Goal: Information Seeking & Learning: Find specific fact

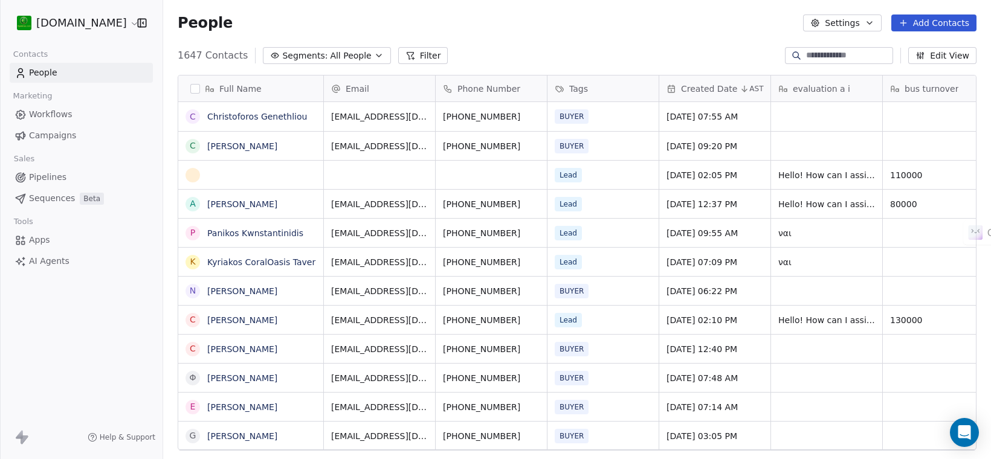
scroll to position [393, 817]
click at [193, 173] on button "grid" at bounding box center [193, 175] width 10 height 10
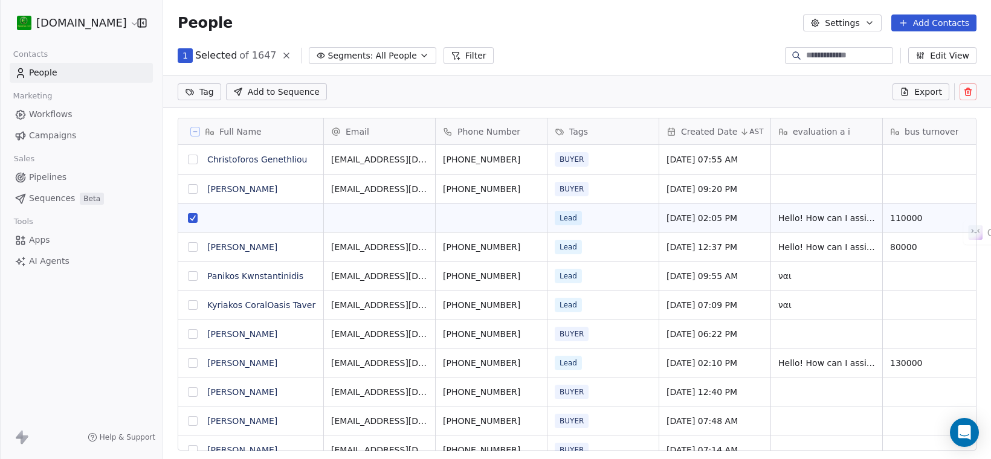
scroll to position [351, 817]
click at [965, 92] on icon at bounding box center [967, 92] width 5 height 5
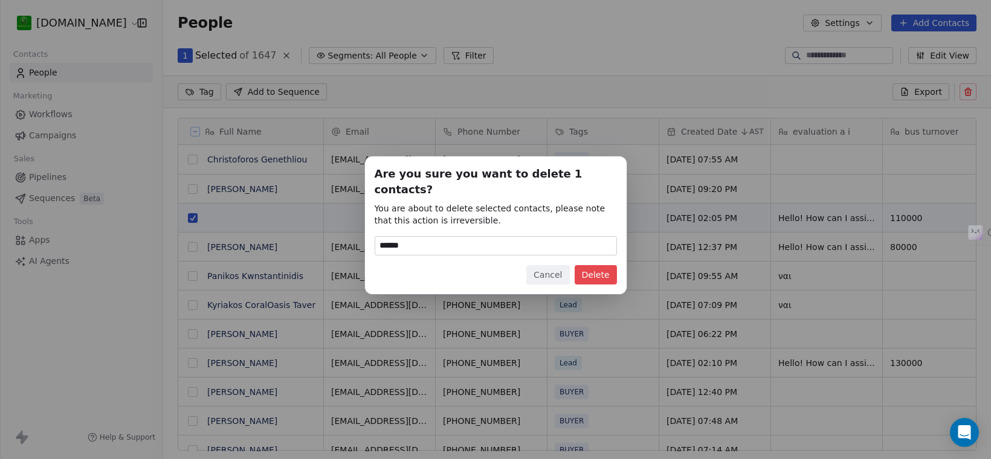
type input "******"
click at [595, 265] on button "Delete" at bounding box center [596, 274] width 42 height 19
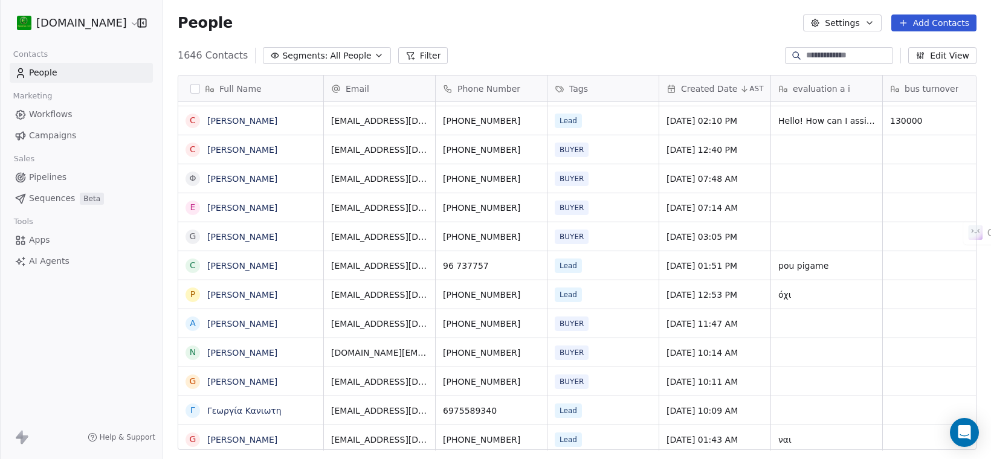
scroll to position [0, 0]
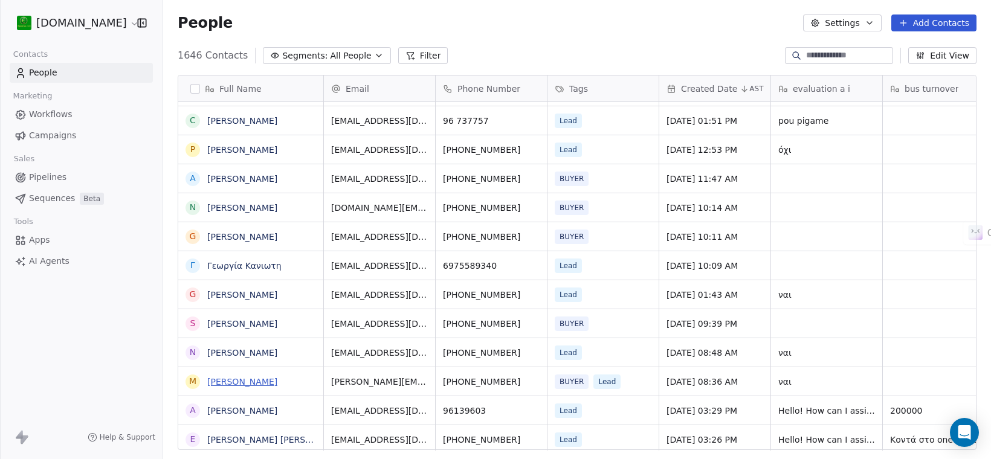
click at [251, 381] on link "[PERSON_NAME]" at bounding box center [242, 382] width 70 height 10
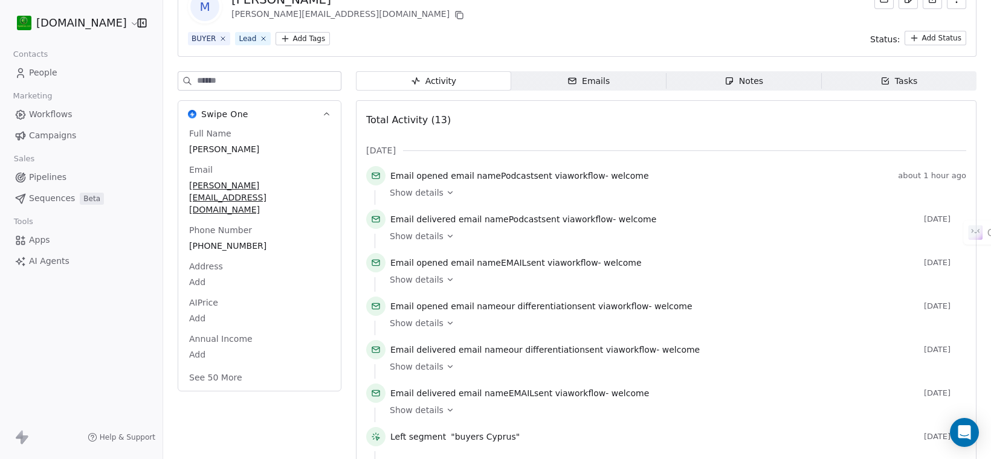
scroll to position [66, 0]
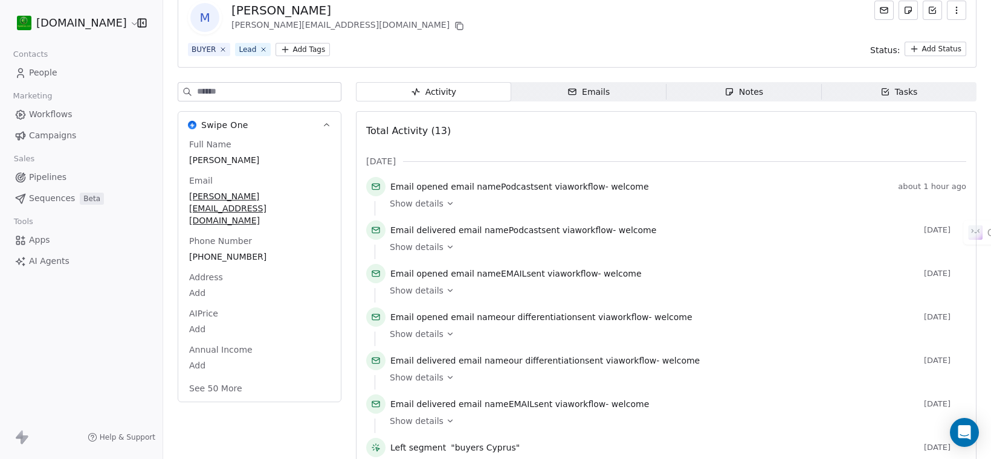
click at [722, 85] on span "Notes Notes" at bounding box center [744, 91] width 155 height 19
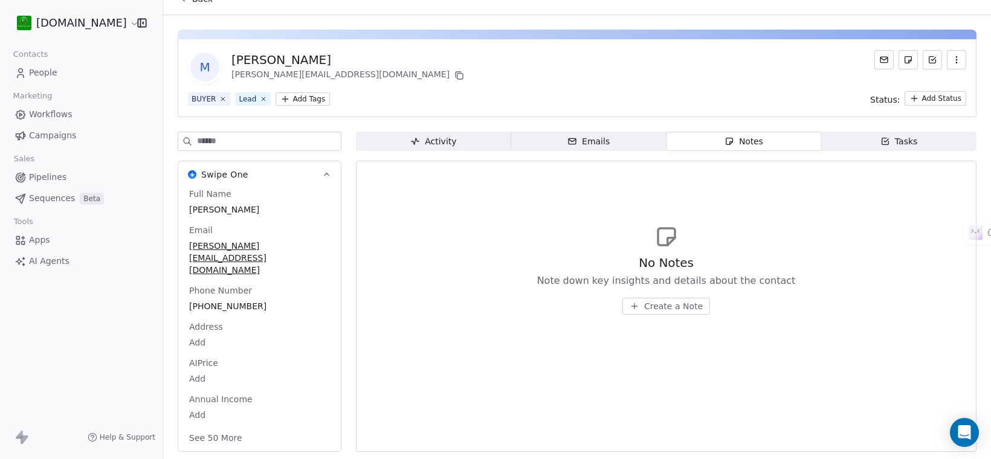
scroll to position [17, 0]
click at [670, 296] on div "No Notes Note down key insights and details about the contact Create a Note" at bounding box center [666, 284] width 259 height 60
click at [668, 307] on span "Create a Note" at bounding box center [673, 306] width 59 height 12
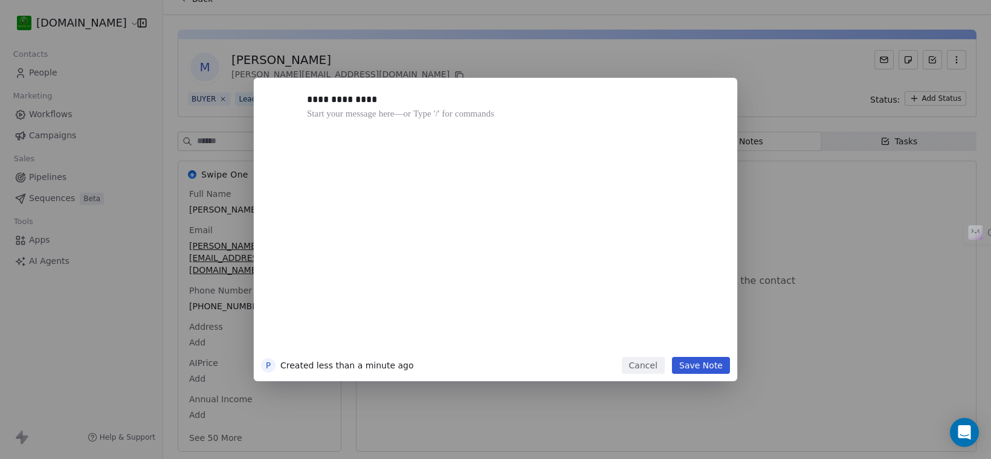
click at [477, 239] on div "**********" at bounding box center [513, 220] width 413 height 257
click at [699, 366] on button "Save Note" at bounding box center [701, 365] width 58 height 17
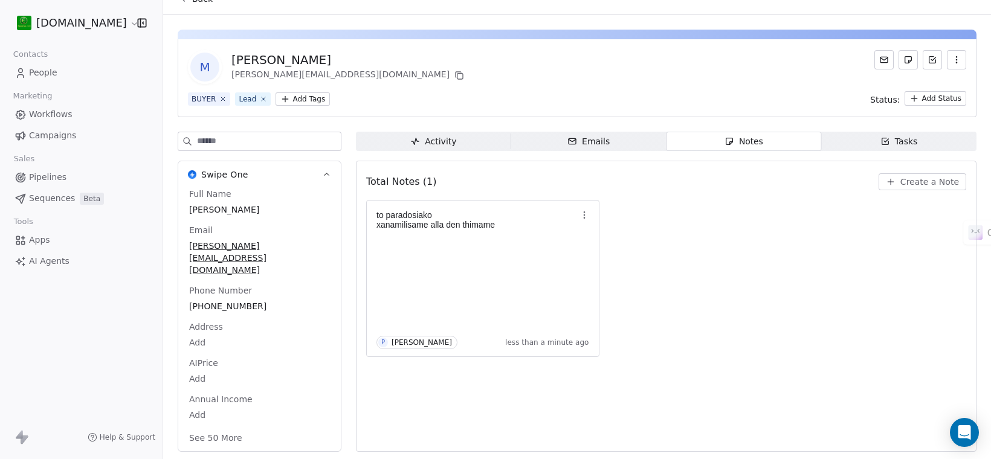
click at [230, 427] on button "See 50 More" at bounding box center [216, 438] width 68 height 22
click at [44, 71] on span "People" at bounding box center [43, 72] width 28 height 13
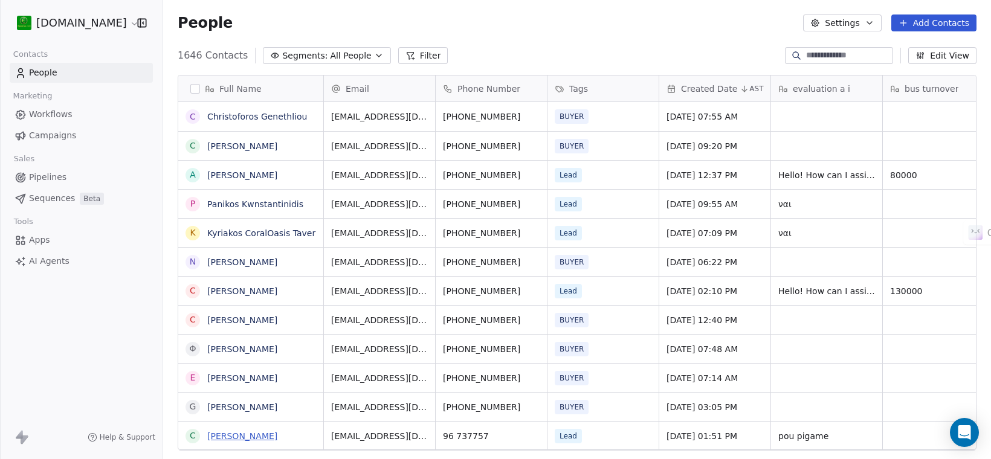
scroll to position [393, 817]
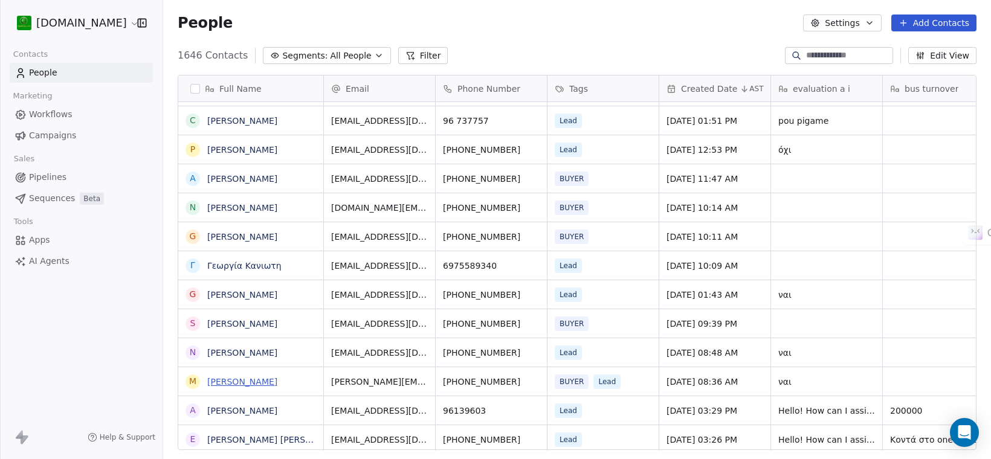
click at [234, 383] on link "[PERSON_NAME]" at bounding box center [242, 382] width 70 height 10
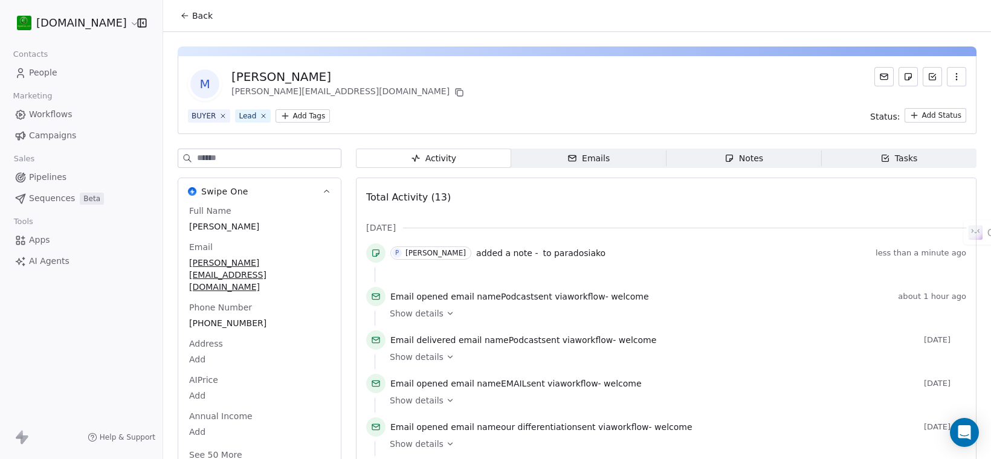
scroll to position [401, 0]
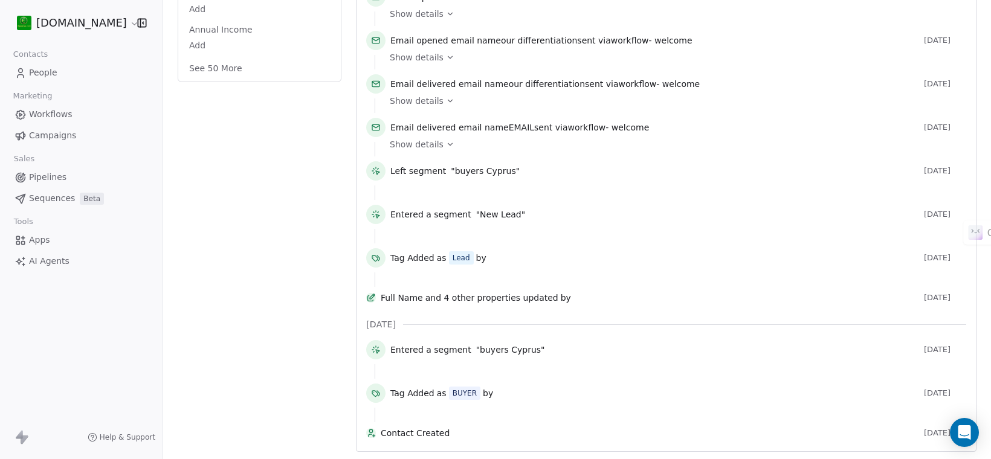
click at [207, 57] on button "See 50 More" at bounding box center [216, 68] width 68 height 22
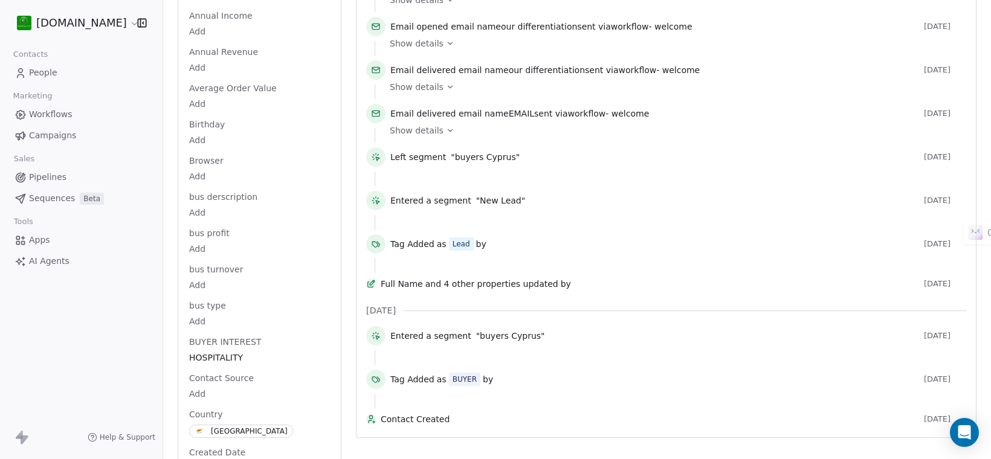
scroll to position [0, 0]
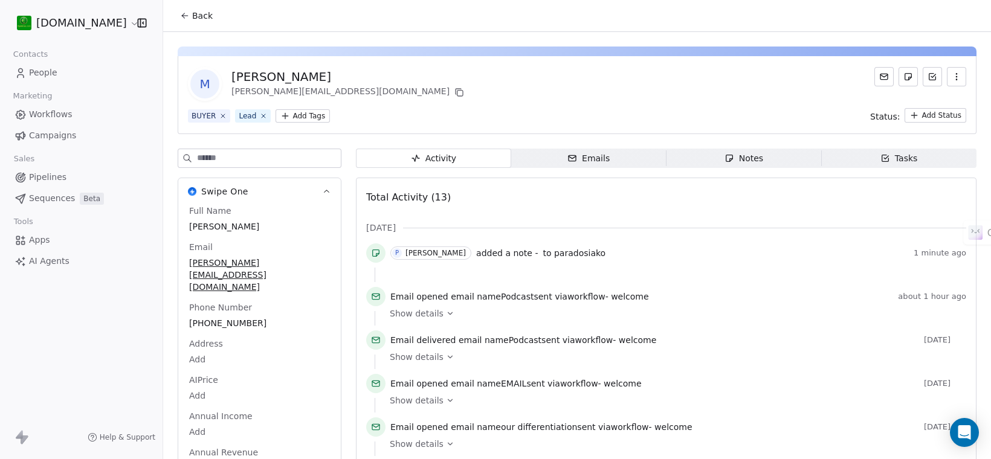
click at [49, 80] on link "People" at bounding box center [81, 73] width 143 height 20
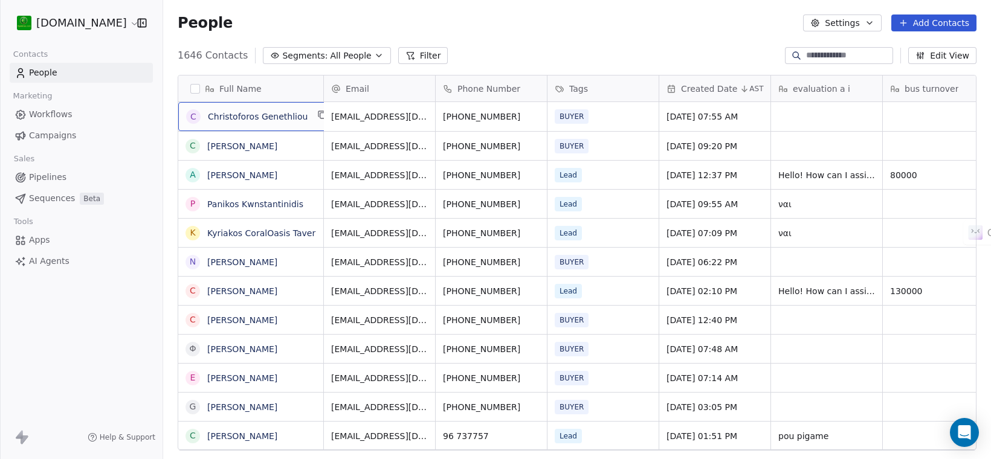
click at [807, 51] on input at bounding box center [848, 56] width 85 height 12
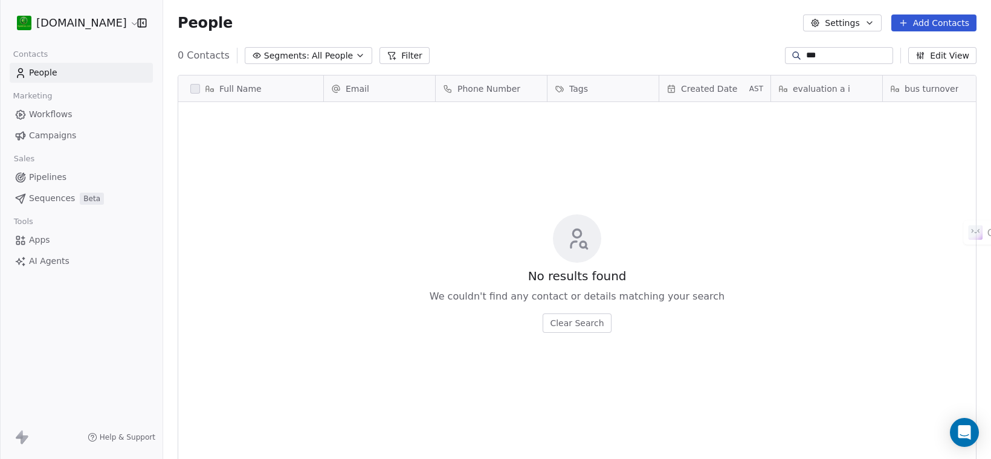
scroll to position [12, 12]
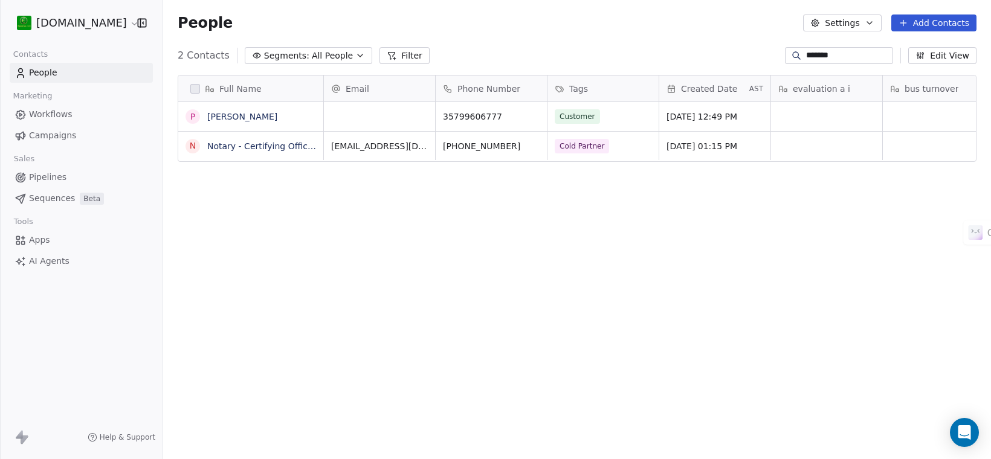
click at [823, 55] on input "*******" at bounding box center [848, 56] width 85 height 12
paste input "**********"
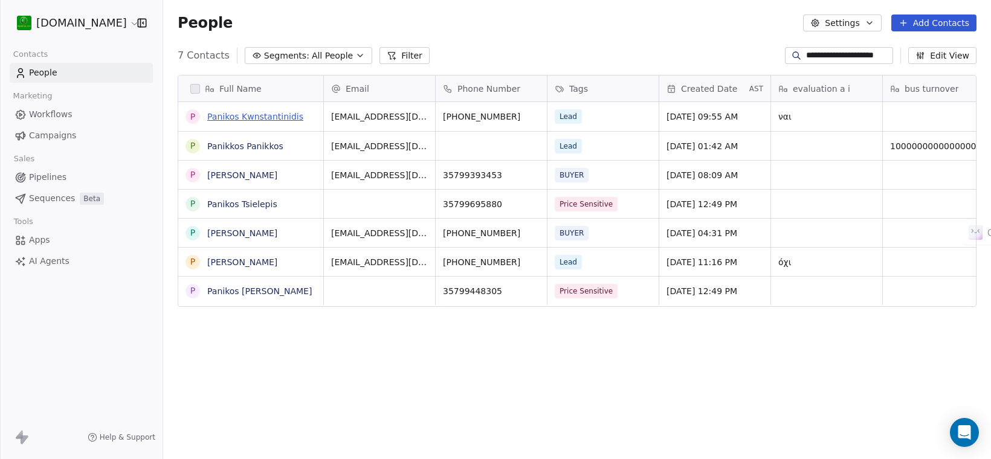
type input "**********"
click at [276, 116] on link "Panikos Kwnstantinidis" at bounding box center [255, 117] width 96 height 10
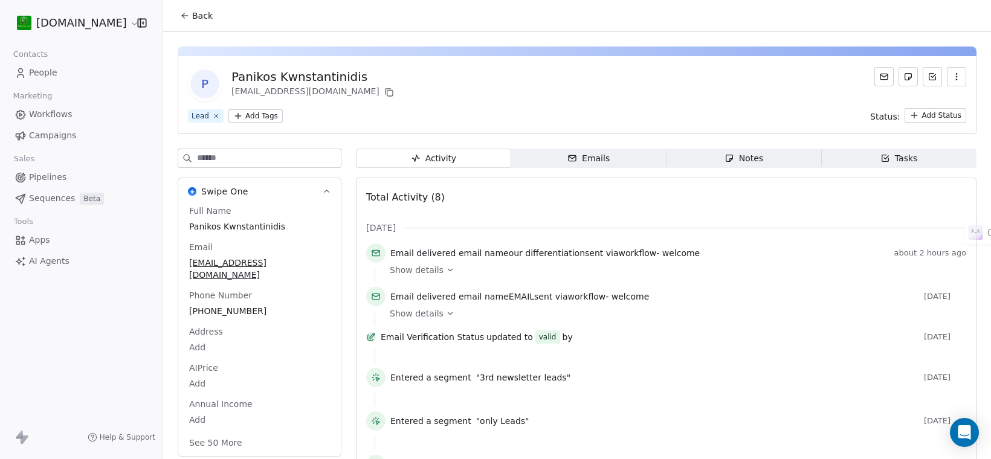
click at [717, 181] on div "Total Activity (8) [DATE] Email delivered email name our differentiation sent v…" at bounding box center [666, 372] width 621 height 389
click at [728, 170] on div "Activity Activity Emails Emails Notes Notes Tasks Tasks Total Activity (8) [DAT…" at bounding box center [666, 361] width 621 height 425
click at [735, 158] on div "Notes" at bounding box center [744, 158] width 39 height 13
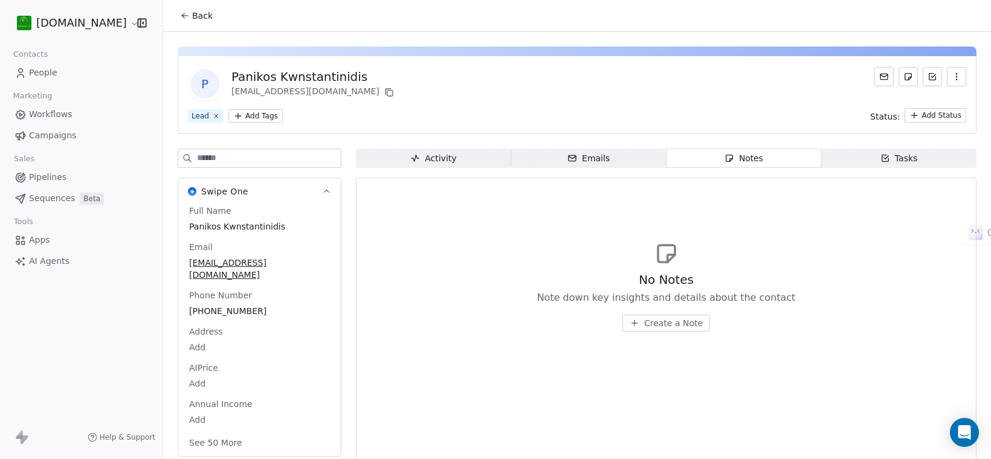
click at [607, 165] on span "Emails Emails" at bounding box center [588, 158] width 155 height 19
click at [433, 167] on span "Activity Activity" at bounding box center [433, 158] width 155 height 19
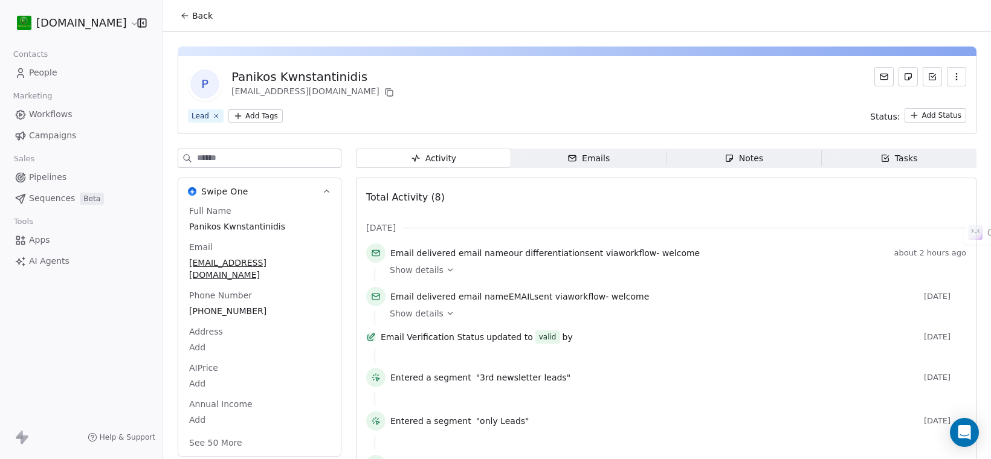
click at [611, 151] on span "Emails Emails" at bounding box center [588, 158] width 155 height 19
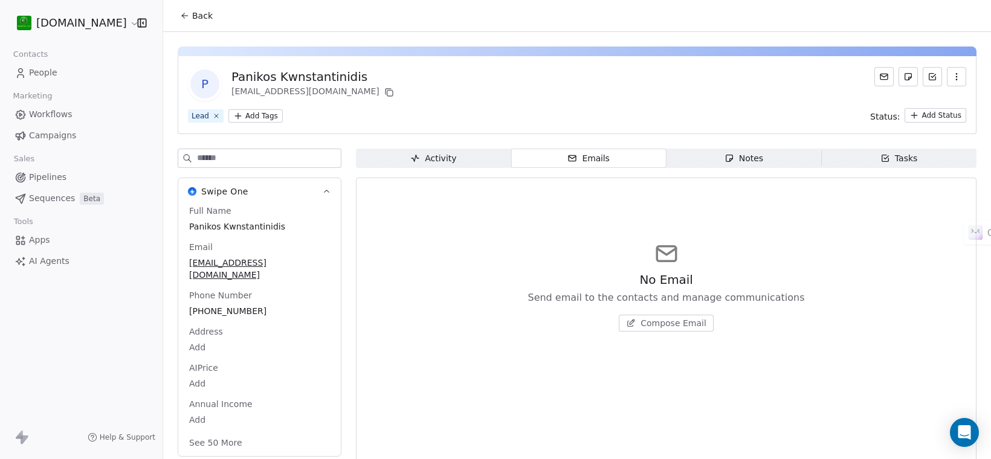
click at [438, 157] on div "Activity" at bounding box center [433, 158] width 46 height 13
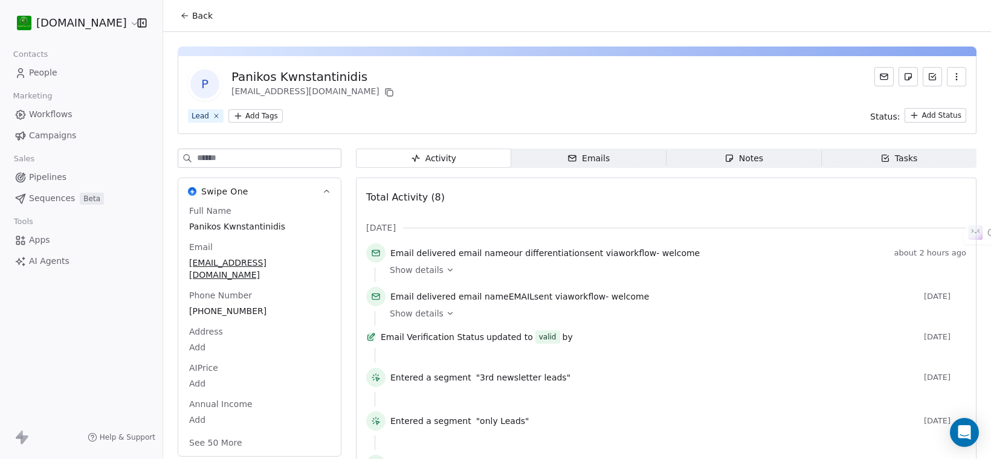
click at [85, 76] on link "People" at bounding box center [81, 73] width 143 height 20
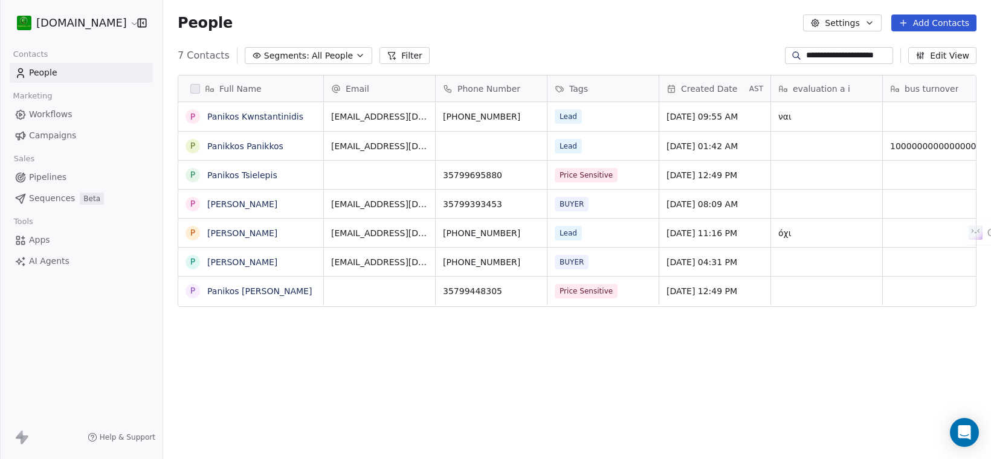
scroll to position [393, 817]
click at [843, 55] on input "**********" at bounding box center [848, 56] width 85 height 12
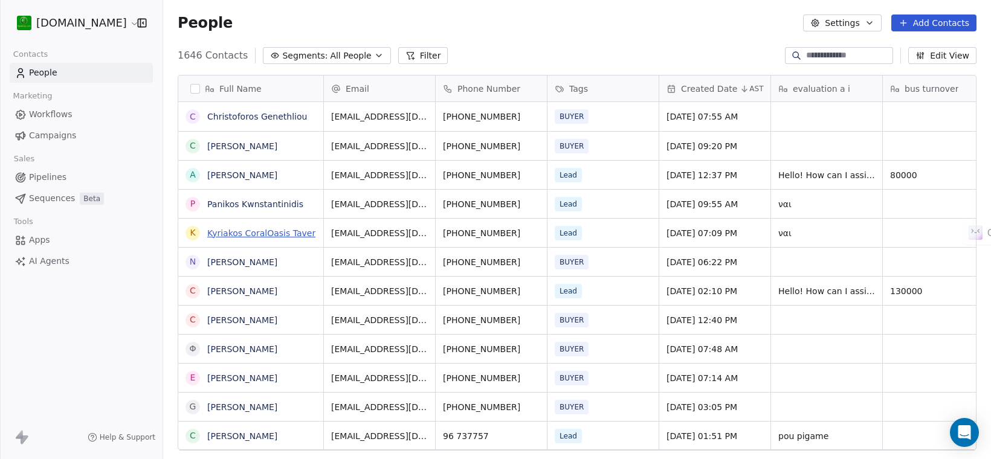
click at [261, 238] on link "Kyriakos CoralOasis Taver" at bounding box center [261, 233] width 108 height 10
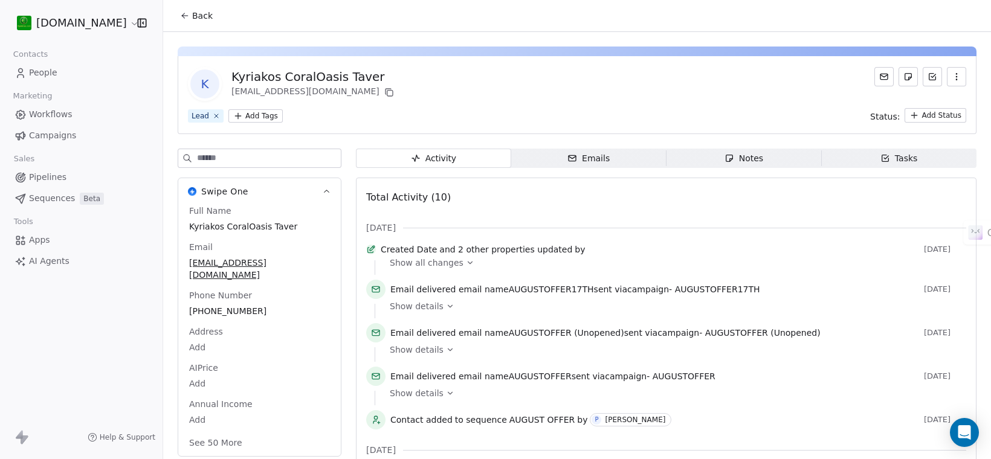
click at [56, 141] on span "Campaigns" at bounding box center [52, 135] width 47 height 13
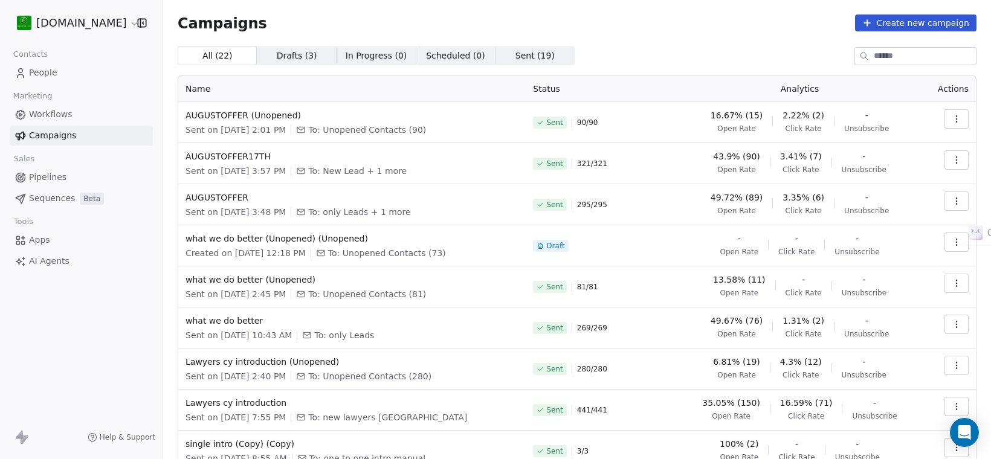
click at [952, 115] on icon "button" at bounding box center [957, 119] width 10 height 10
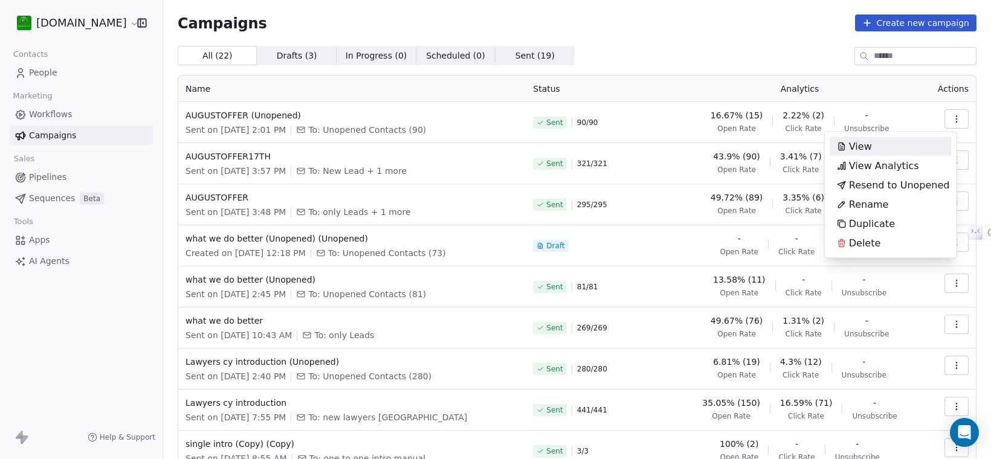
click at [661, 175] on html "[DOMAIN_NAME] Contacts People Marketing Workflows Campaigns Sales Pipelines Seq…" at bounding box center [495, 229] width 991 height 459
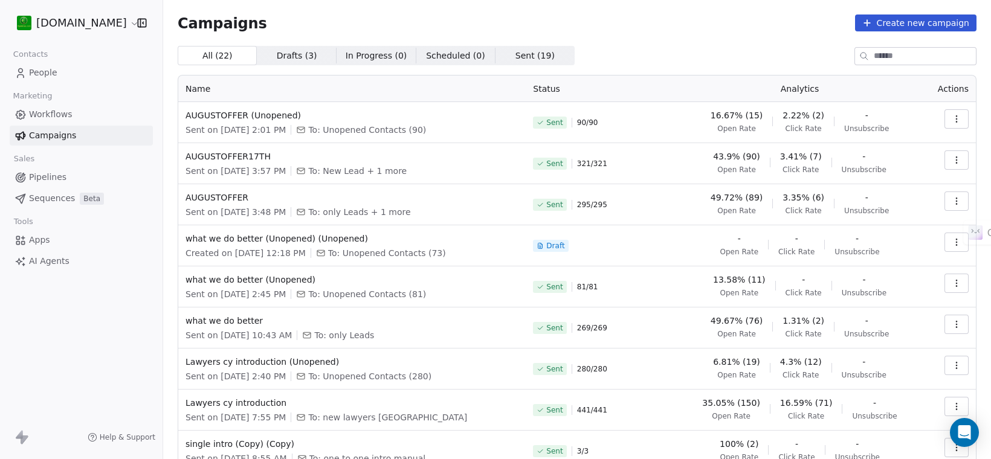
click at [952, 158] on icon "button" at bounding box center [957, 160] width 10 height 10
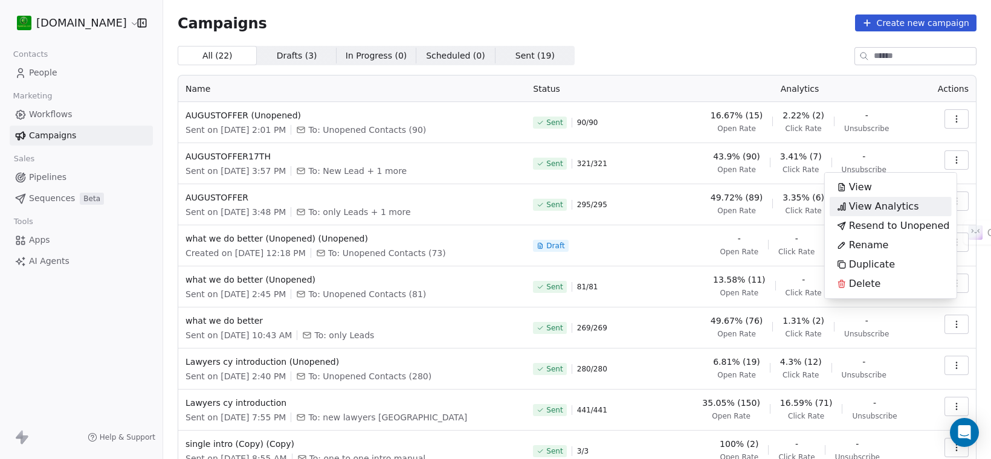
click at [861, 204] on span "View Analytics" at bounding box center [884, 206] width 70 height 15
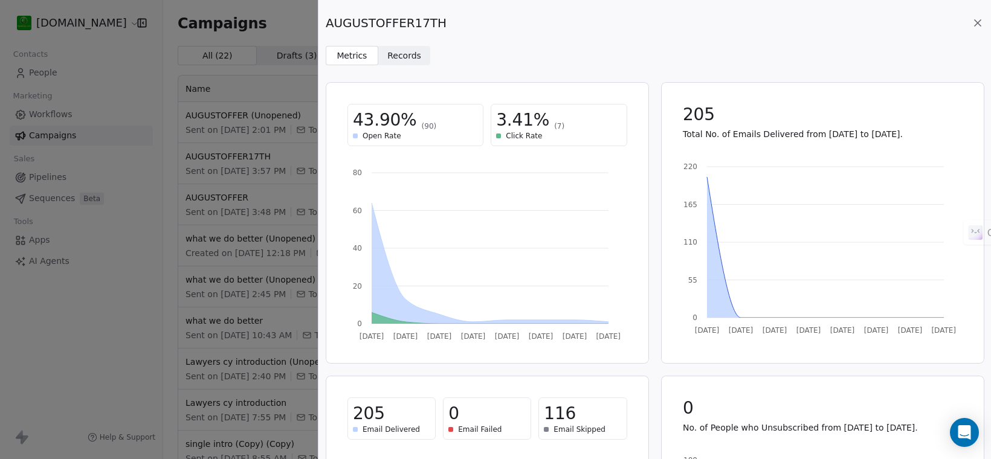
click at [406, 61] on span "Records" at bounding box center [404, 56] width 34 height 13
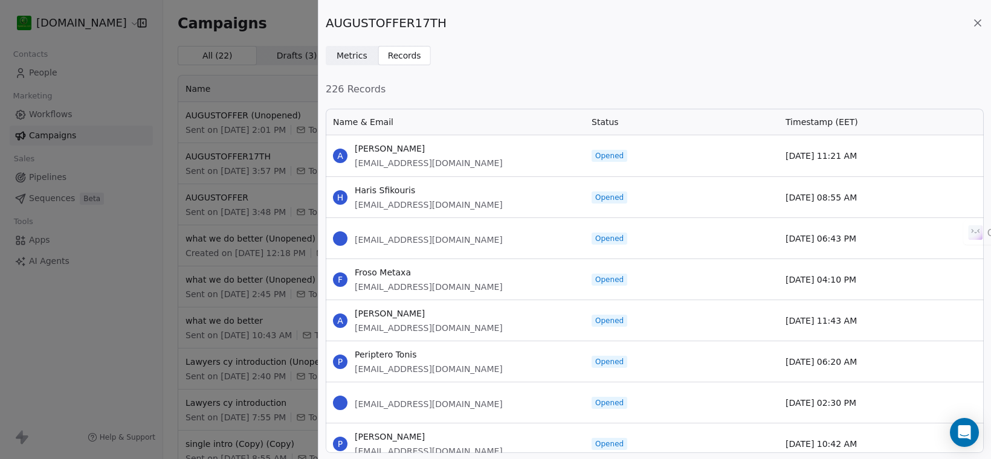
scroll to position [334, 647]
click at [403, 187] on span "Haris Sfikouris" at bounding box center [429, 190] width 148 height 12
click at [413, 187] on span "Haris Sfikouris" at bounding box center [429, 190] width 148 height 12
drag, startPoint x: 413, startPoint y: 187, endPoint x: 354, endPoint y: 190, distance: 59.3
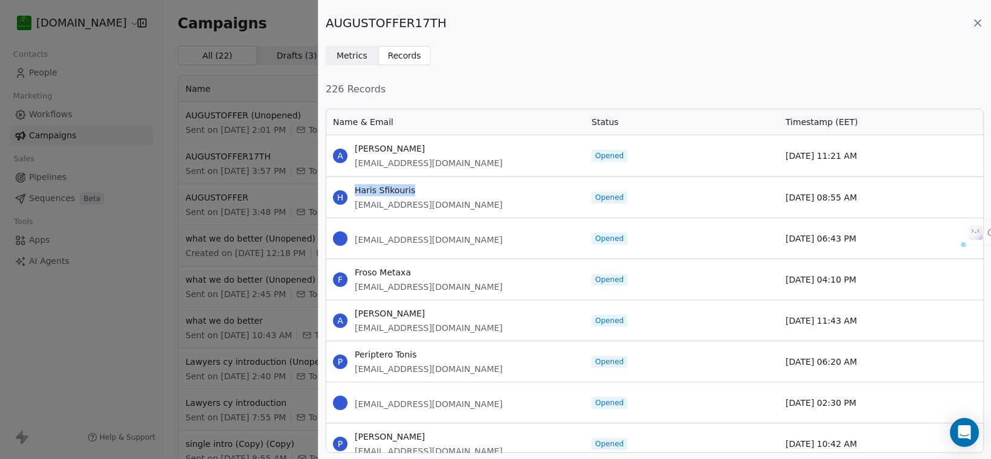
click at [354, 190] on div "[PERSON_NAME] Sfikouris [EMAIL_ADDRESS][DOMAIN_NAME]" at bounding box center [455, 197] width 259 height 40
copy span "Haris Sfikouris"
click at [194, 74] on div "AUGUSTOFFER17TH Metrics Metrics Records Records 226 Records Name & Email Status…" at bounding box center [495, 229] width 991 height 459
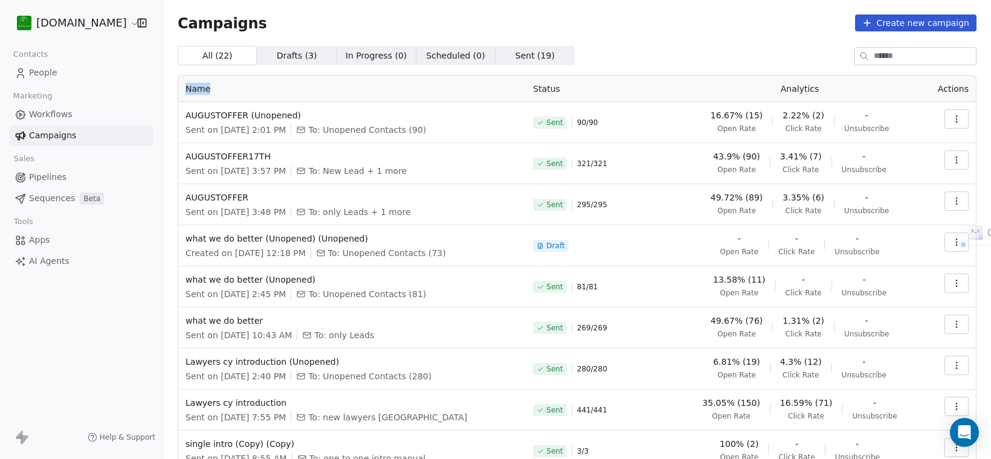
click at [194, 75] on div "Name Status Analytics Actions AUGUSTOFFER (Unopened) Sent on [DATE] 2:01 PM To:…" at bounding box center [577, 294] width 799 height 439
click at [53, 73] on span "People" at bounding box center [43, 72] width 28 height 13
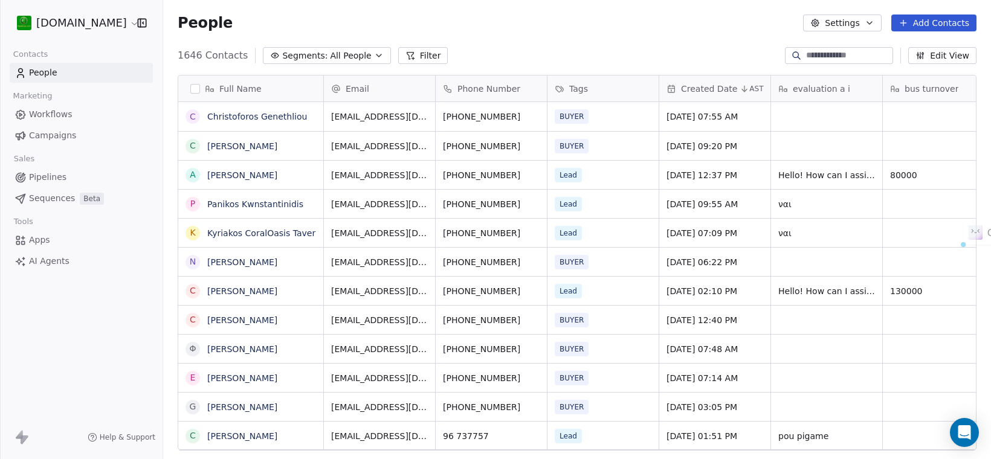
scroll to position [393, 817]
